Goal: Contribute content

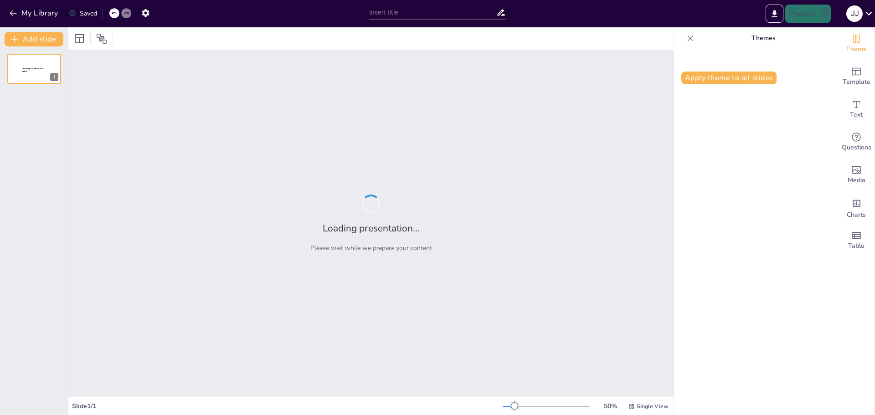
type input "Entre la Selva y el Cielo: La Historia de los Niños del Accidente Aéreo"
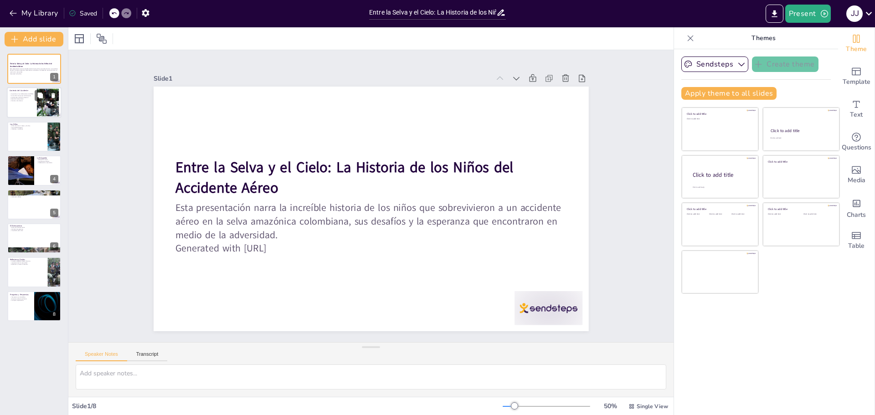
click at [54, 107] on div "2" at bounding box center [55, 111] width 8 height 8
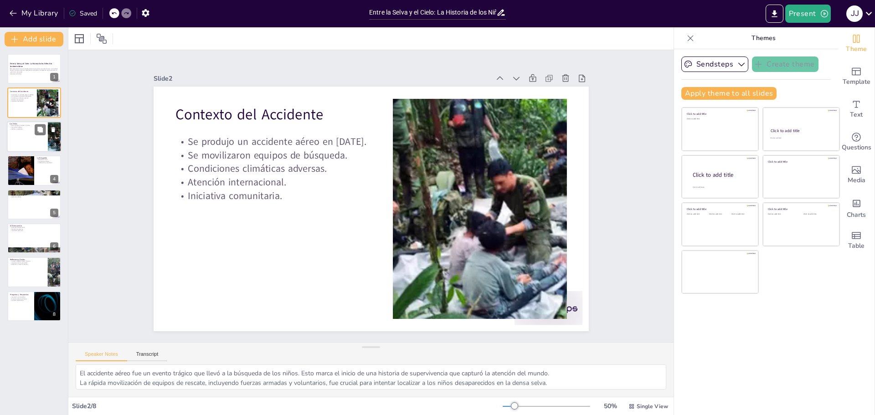
click at [18, 133] on div at bounding box center [34, 136] width 55 height 31
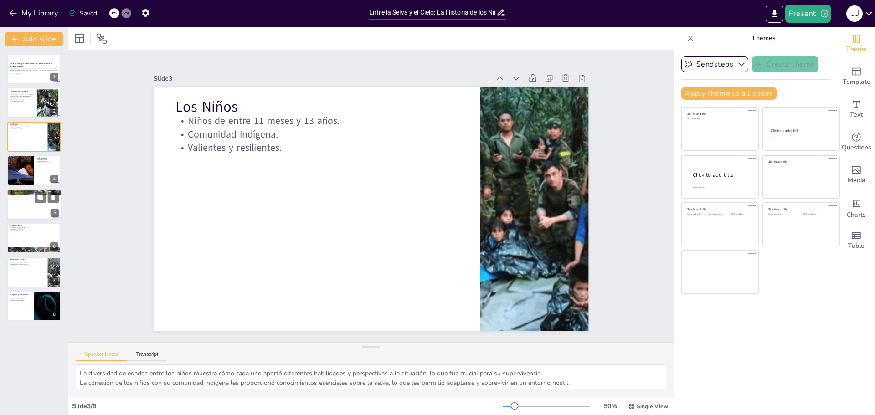
click at [27, 210] on div at bounding box center [34, 204] width 55 height 31
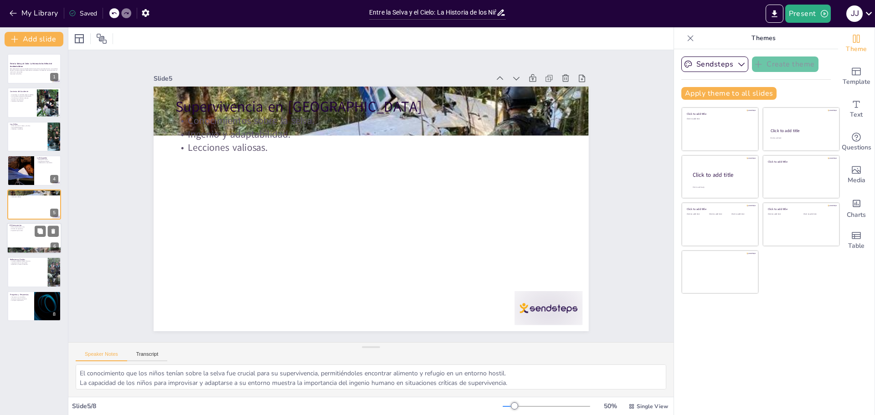
click at [20, 241] on div at bounding box center [34, 238] width 55 height 31
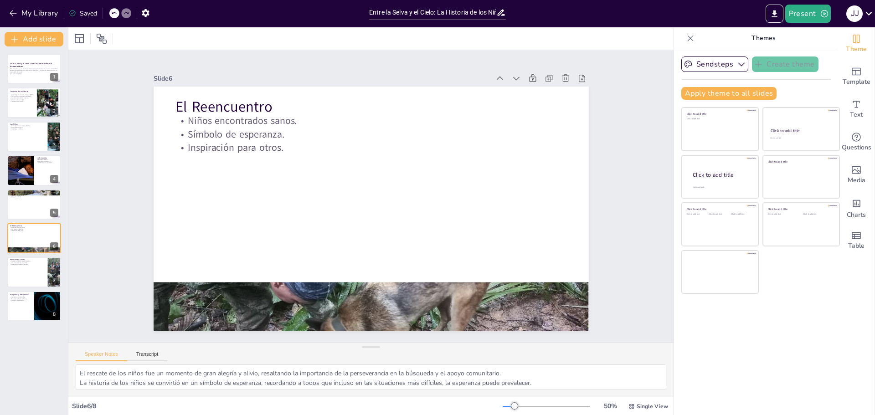
click at [22, 289] on div "Entre la Selva y el Cielo: La Historia de los Niños del Accidente Aéreo Esta pr…" at bounding box center [34, 187] width 68 height 267
click at [32, 274] on div at bounding box center [34, 272] width 55 height 31
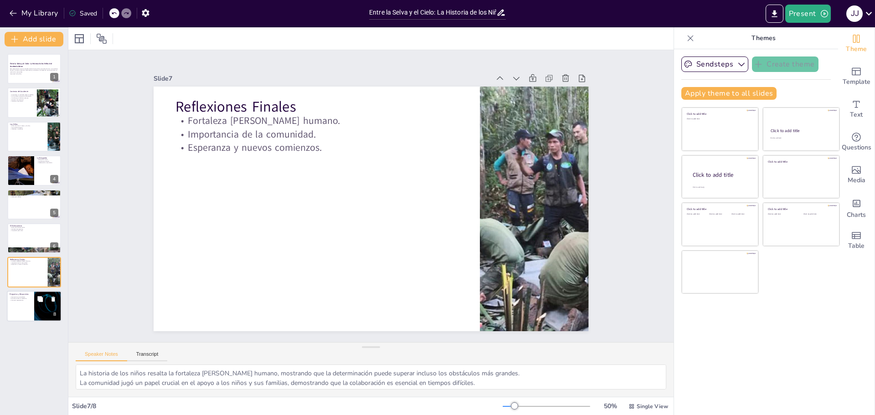
click at [26, 313] on div at bounding box center [34, 306] width 55 height 31
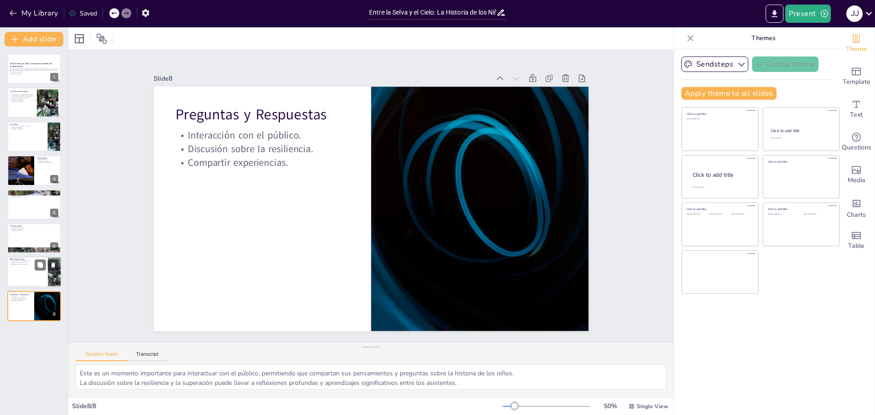
click at [15, 262] on p "Importancia de la comunidad." at bounding box center [28, 263] width 36 height 2
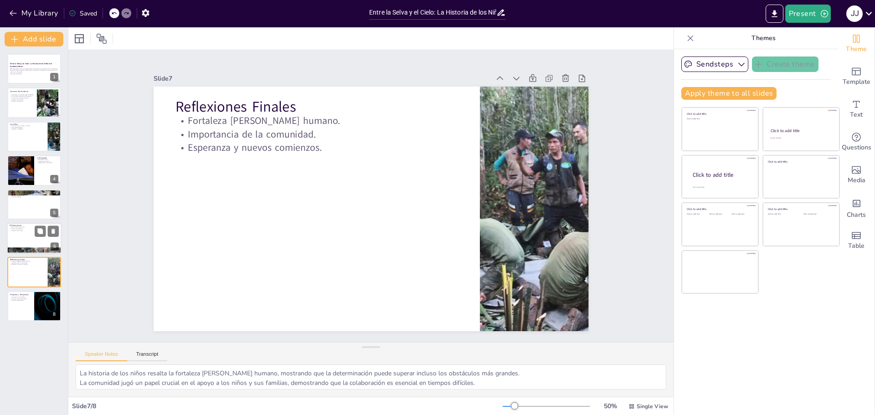
click at [20, 238] on div at bounding box center [34, 238] width 55 height 31
type textarea "El rescate de los niños fue un momento de gran alegría y alivio, resaltando la …"
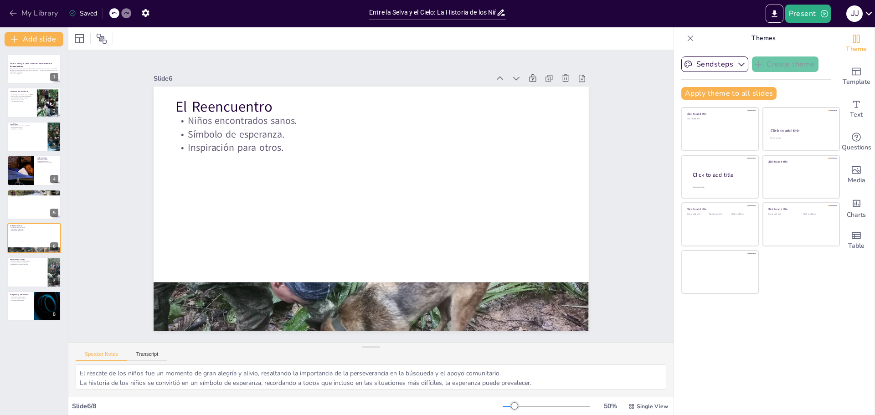
click at [37, 6] on button "My Library" at bounding box center [34, 13] width 55 height 15
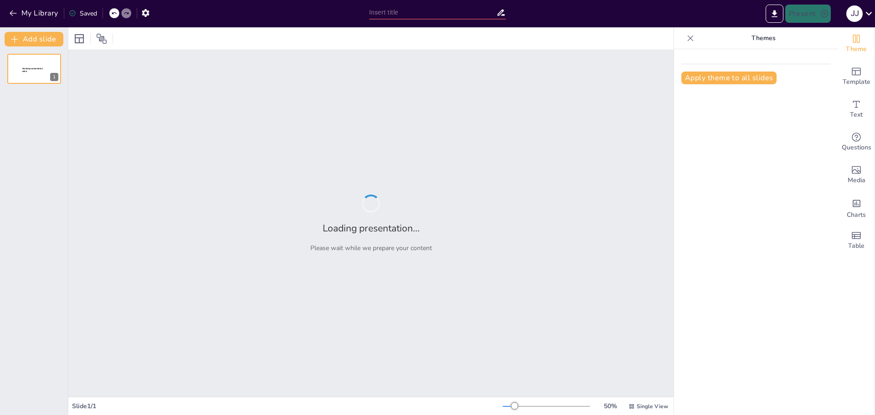
type input "El Hundimiento del Titanic: Un Estudio Detallado de los Hechos Clave"
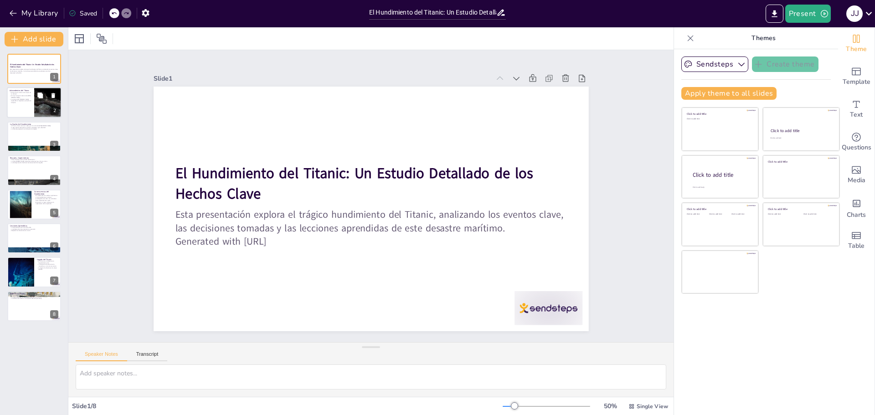
click at [39, 102] on div at bounding box center [47, 102] width 55 height 31
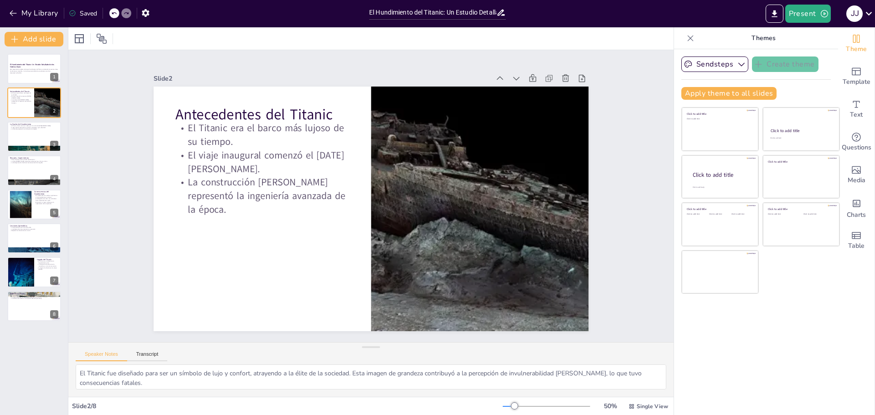
click at [52, 154] on div "El Hundimiento del Titanic: Un Estudio Detallado de los Hechos Clave Esta prese…" at bounding box center [34, 187] width 68 height 267
click at [44, 134] on button at bounding box center [40, 129] width 11 height 11
type textarea "La colisión con el iceberg fue el punto de inflexión de la tragedia. Este event…"
